Goal: Find contact information: Find contact information

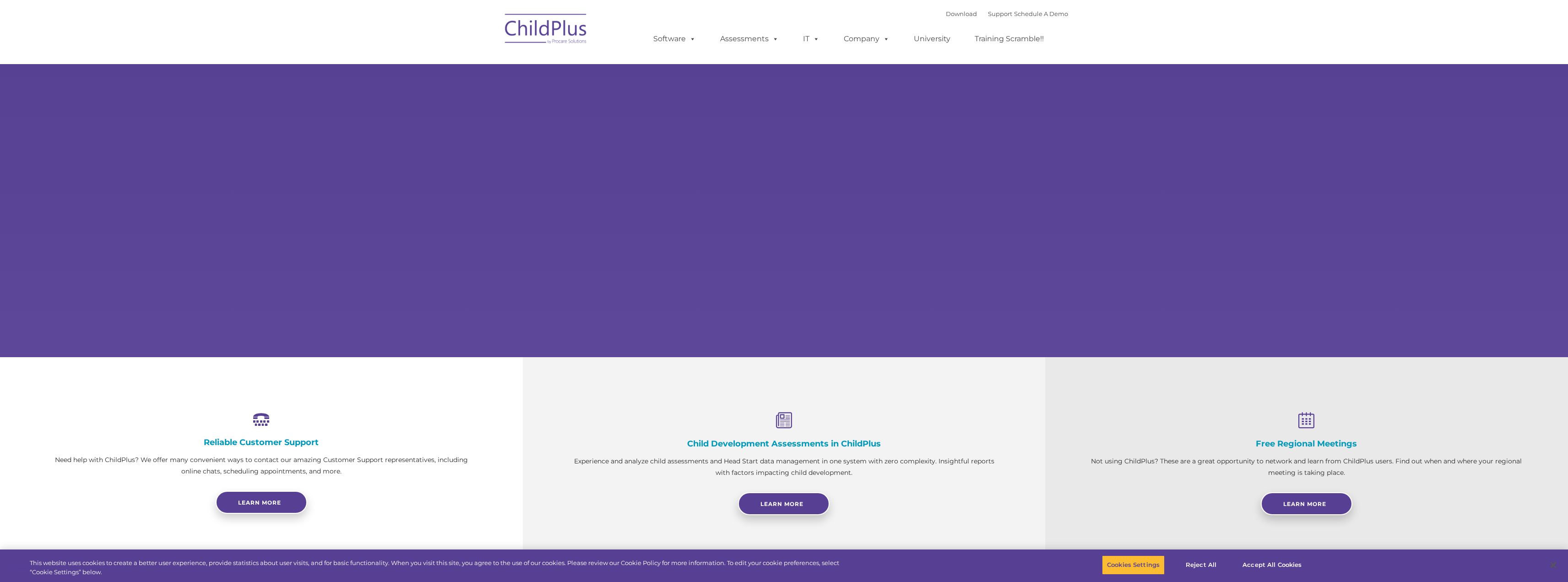
select select "MEDIUM"
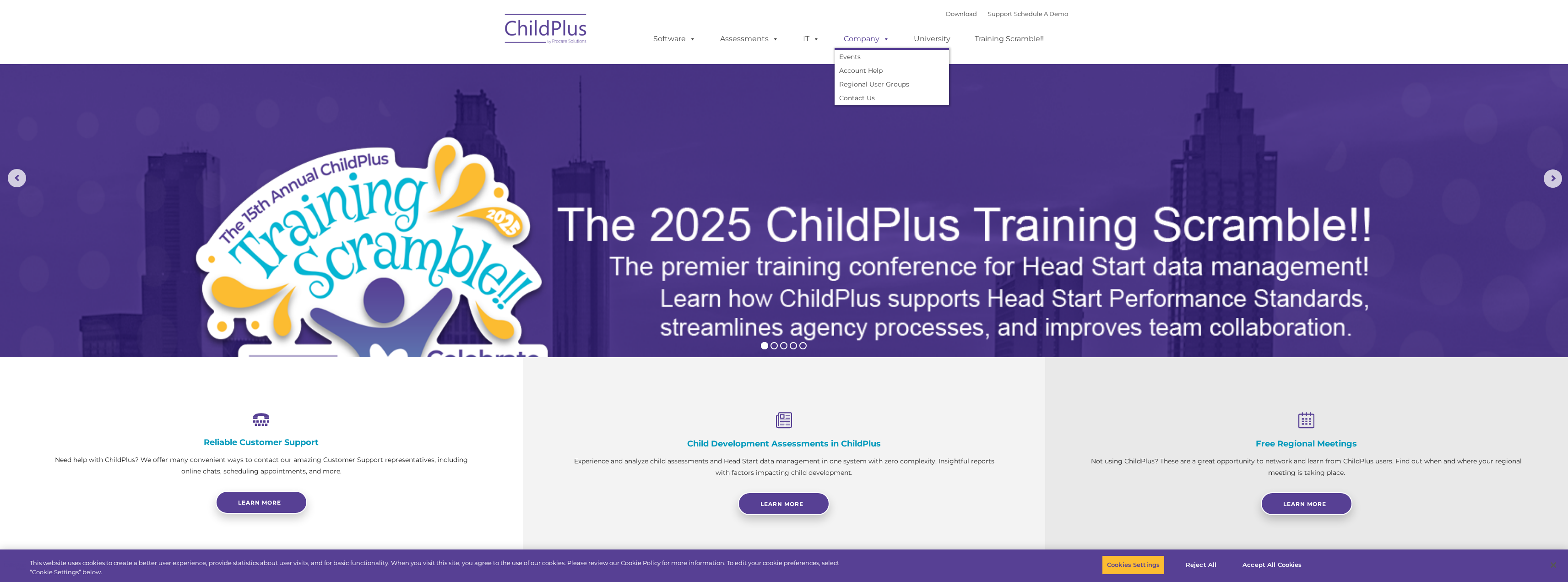
click at [866, 37] on link "Company" at bounding box center [867, 39] width 64 height 18
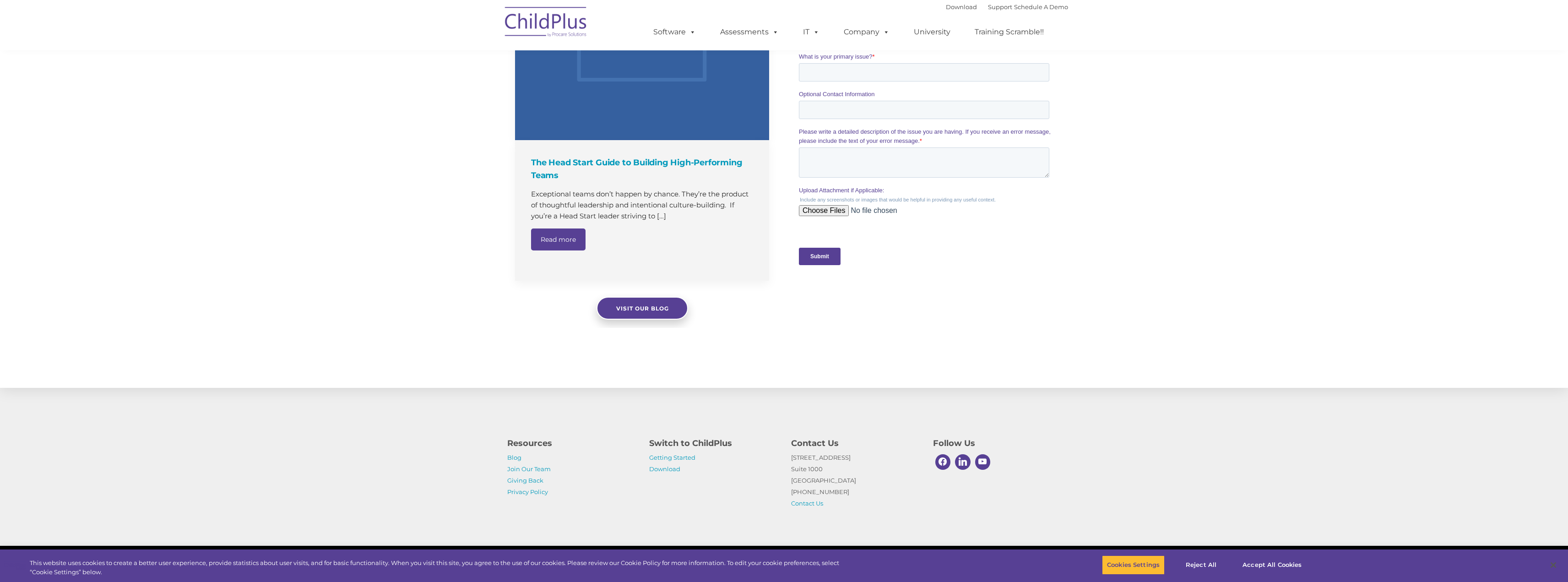
scroll to position [744, 0]
click at [807, 503] on link "Contact Us" at bounding box center [807, 503] width 32 height 7
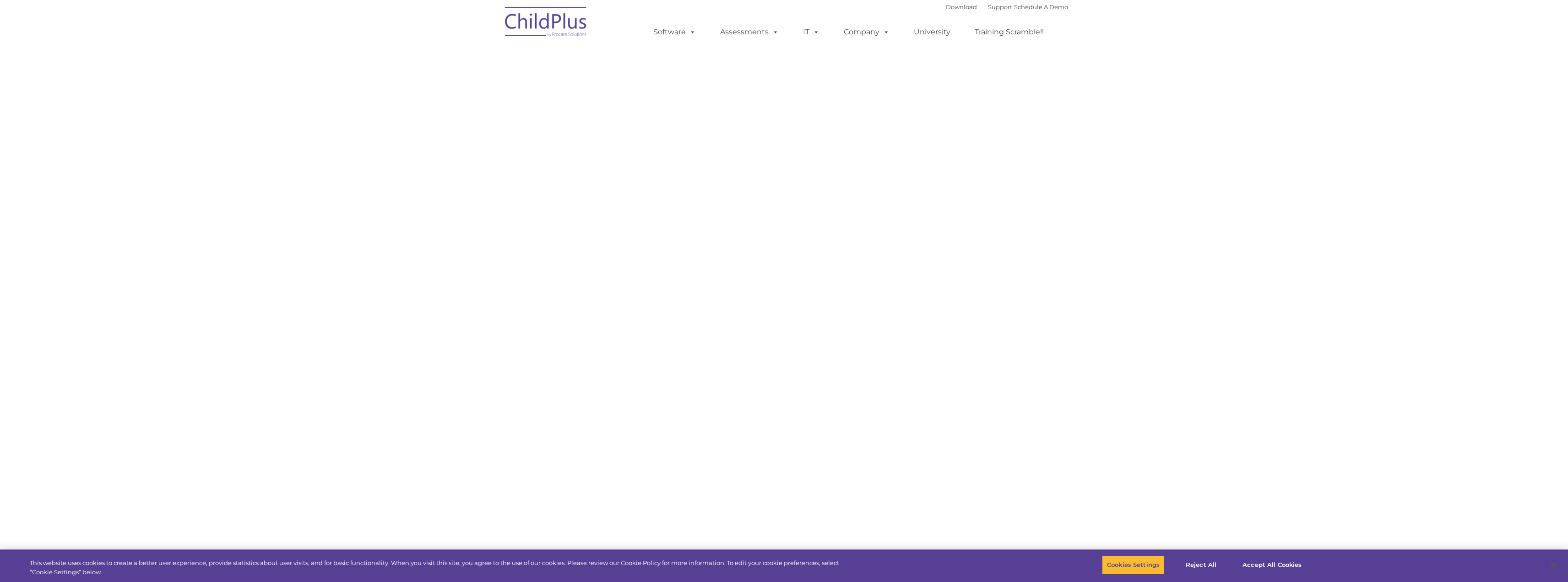
select select "MEDIUM"
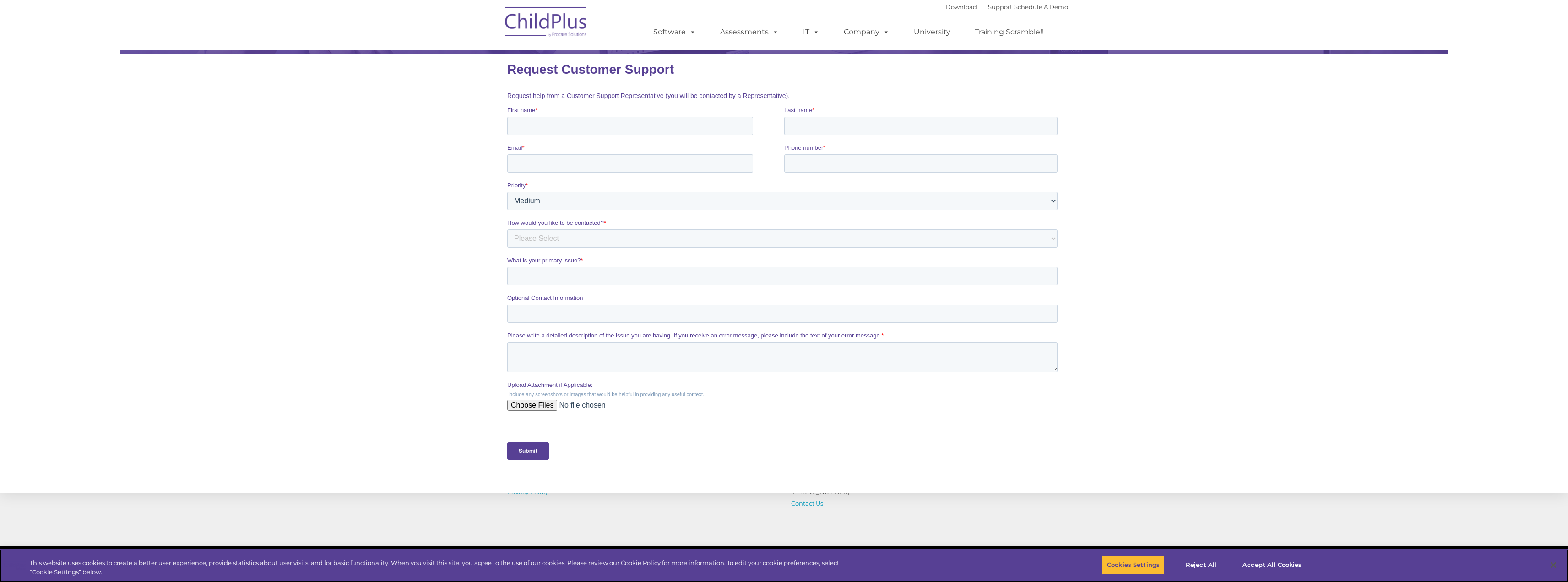
scroll to position [212, 0]
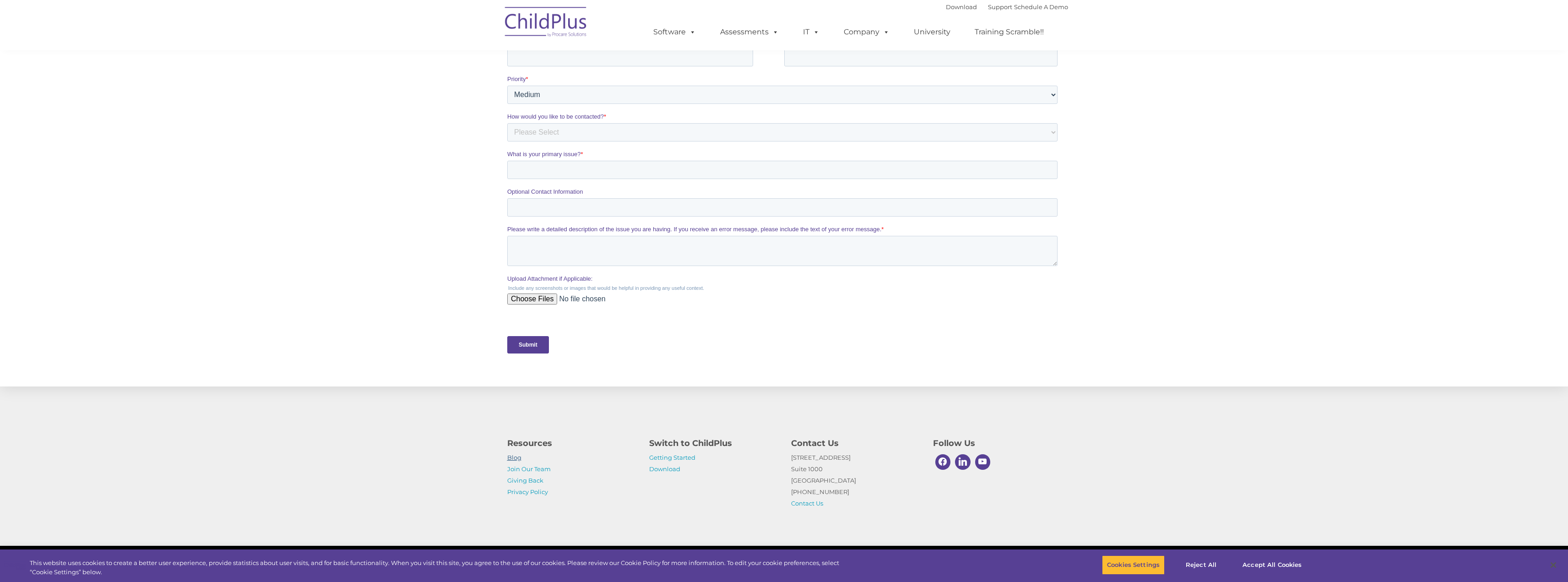
click at [512, 457] on link "Blog" at bounding box center [514, 457] width 14 height 7
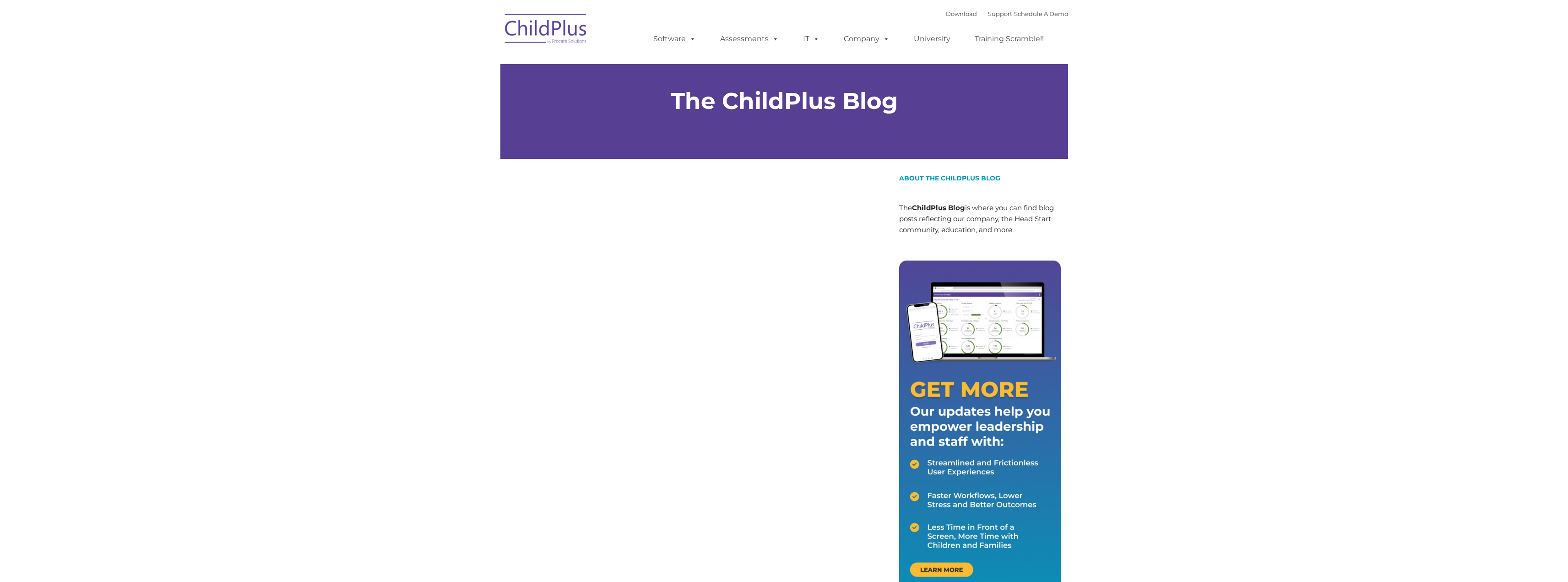
type input ""
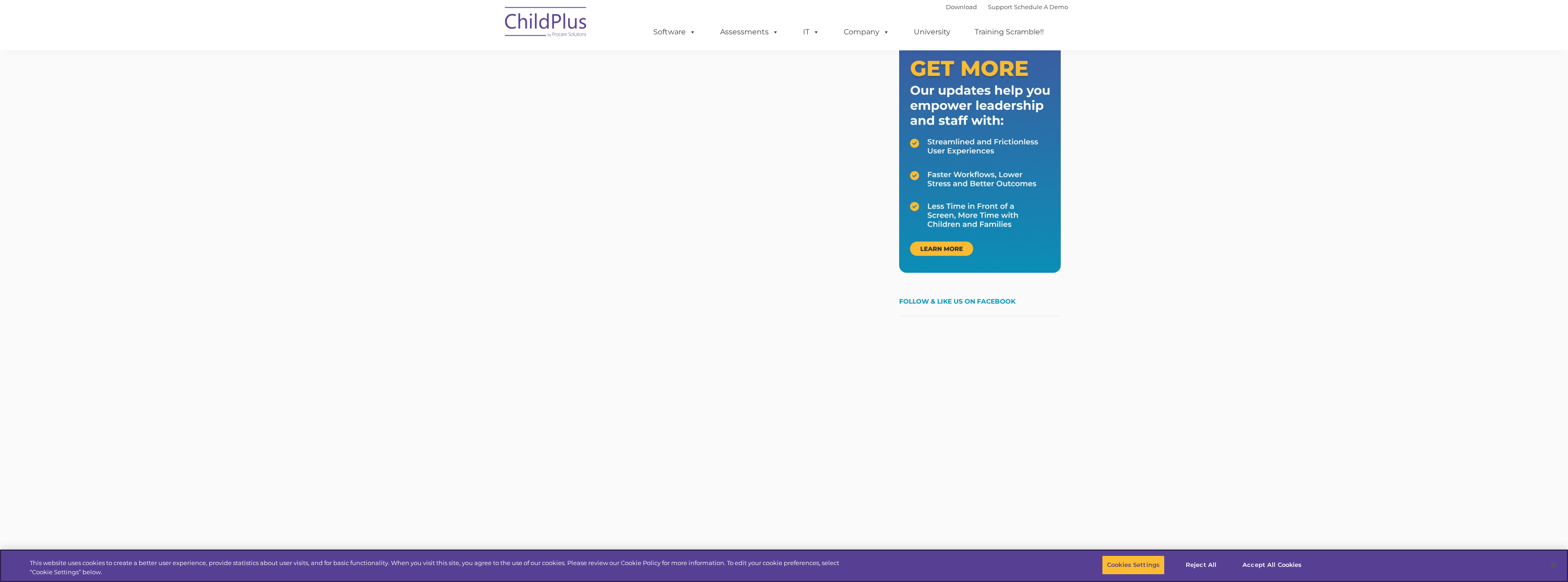
scroll to position [323, 0]
